Goal: Navigation & Orientation: Go to known website

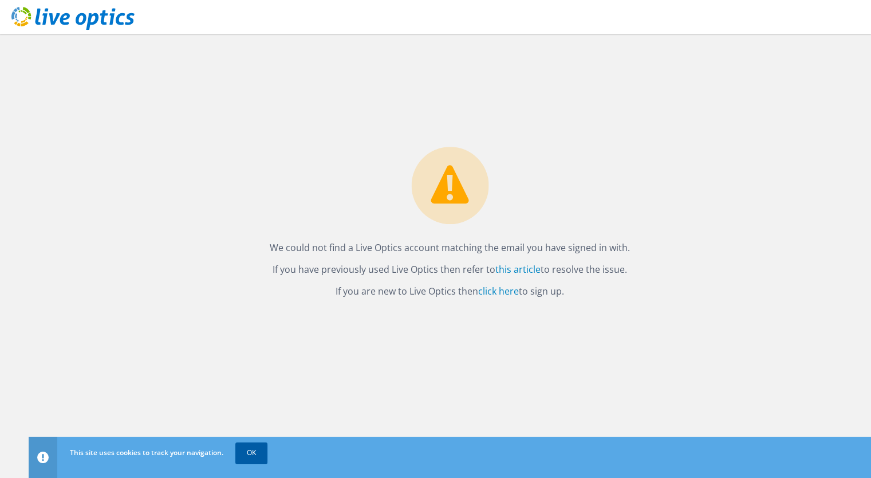
click at [251, 248] on link "OK" at bounding box center [251, 452] width 32 height 21
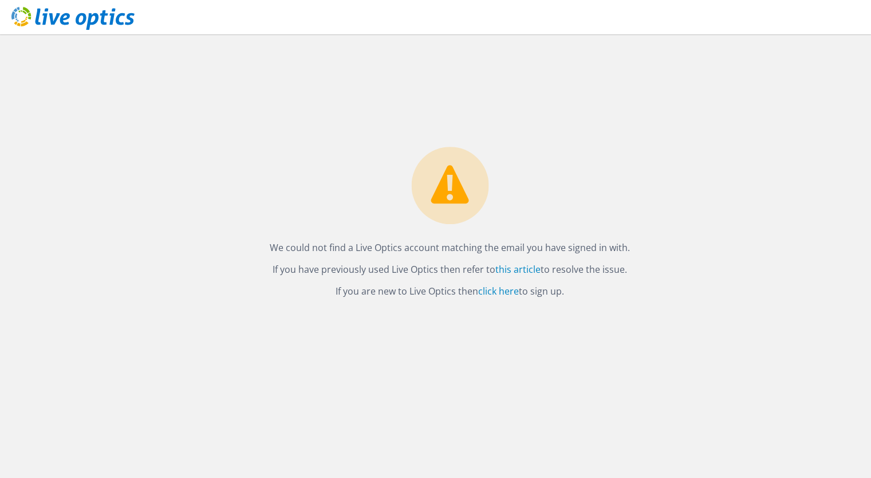
click at [46, 15] on use at bounding box center [72, 18] width 123 height 23
click at [508, 289] on link "click here" at bounding box center [498, 291] width 41 height 13
